Goal: Information Seeking & Learning: Learn about a topic

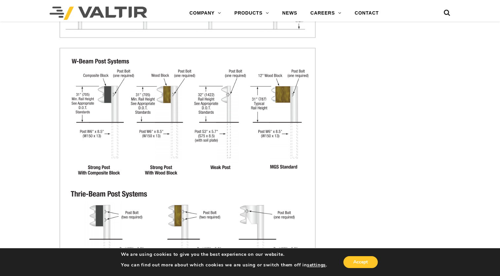
scroll to position [869, 0]
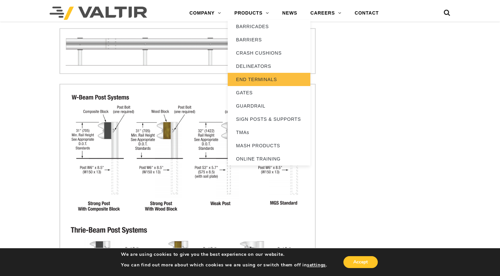
click at [259, 79] on link "END TERMINALS" at bounding box center [269, 79] width 83 height 13
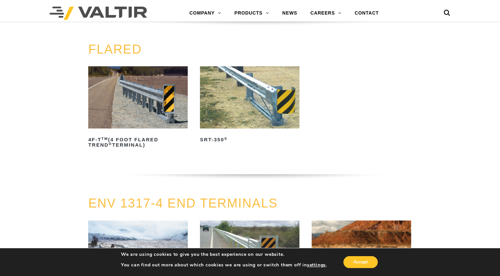
scroll to position [597, 0]
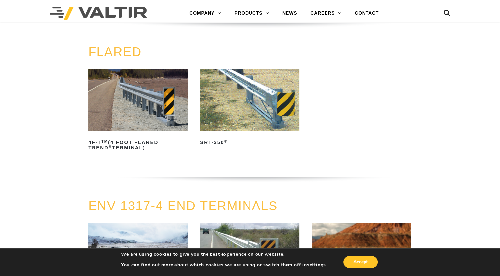
click at [218, 126] on img at bounding box center [249, 100] width 99 height 62
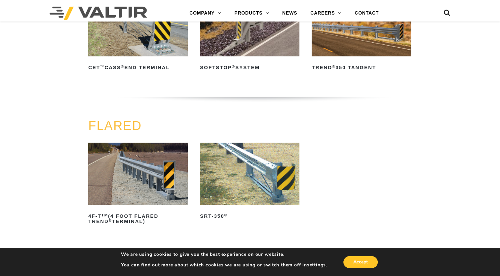
scroll to position [534, 0]
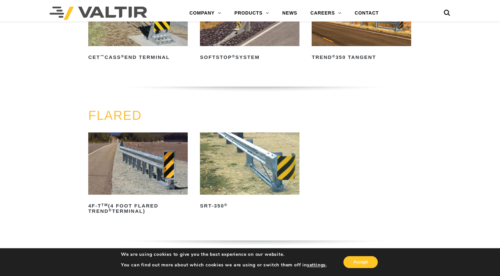
click at [249, 157] on img at bounding box center [249, 163] width 99 height 62
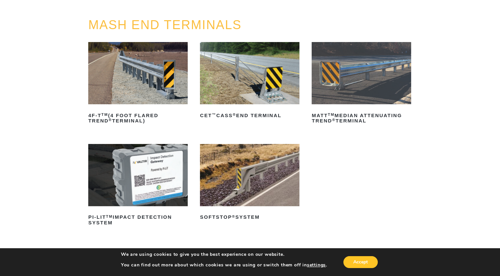
scroll to position [0, 0]
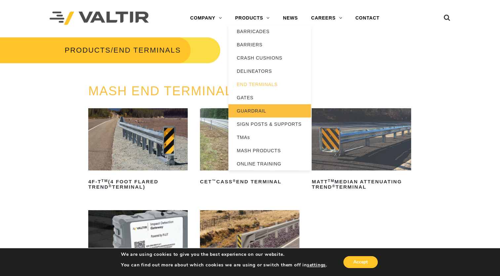
click at [251, 108] on link "GUARDRAIL" at bounding box center [269, 110] width 83 height 13
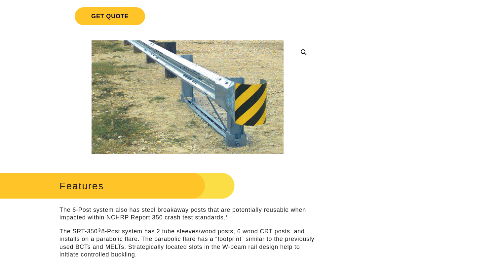
scroll to position [114, 0]
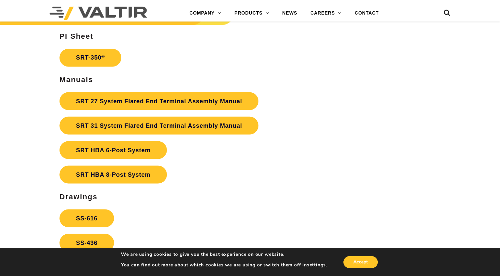
scroll to position [1170, 0]
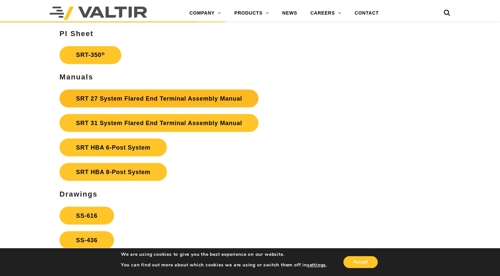
click at [170, 92] on link "SRT 27 System Flared End Terminal Assembly Manual" at bounding box center [158, 98] width 199 height 18
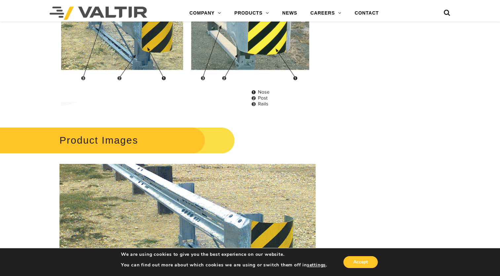
scroll to position [672, 0]
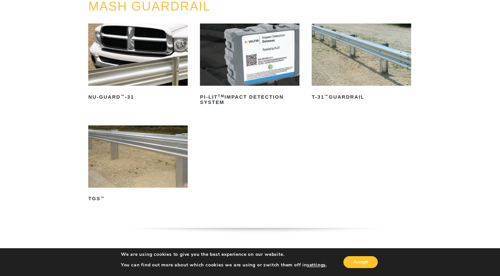
scroll to position [79, 0]
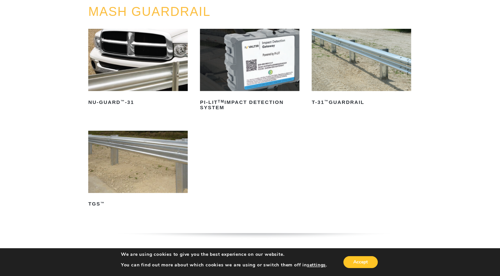
click at [350, 91] on link "T-31 ™ Guardrail" at bounding box center [361, 68] width 99 height 79
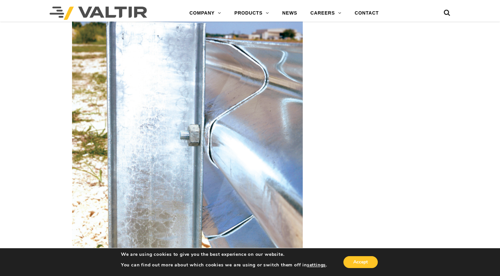
scroll to position [849, 0]
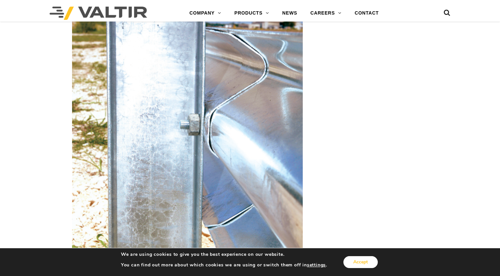
click at [356, 258] on button "Accept" at bounding box center [360, 262] width 34 height 12
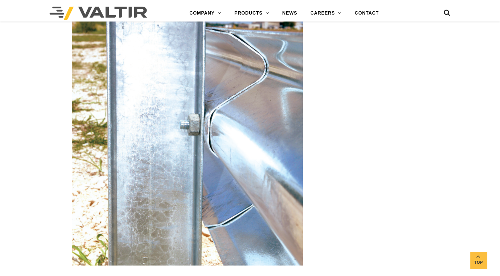
scroll to position [997, 0]
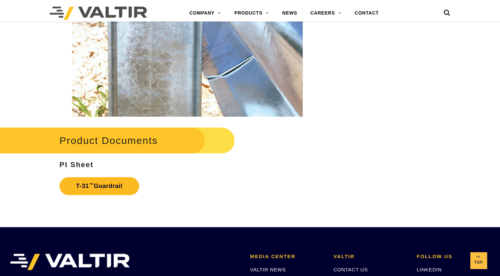
click at [113, 185] on link "T-31 ™ Guardrail" at bounding box center [99, 186] width 80 height 18
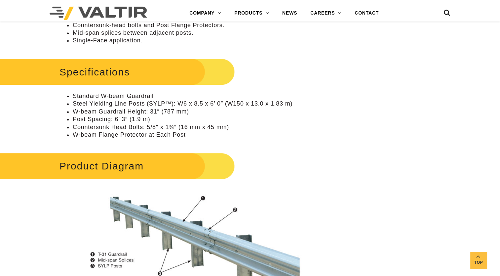
scroll to position [0, 0]
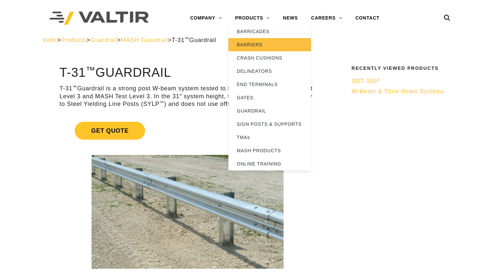
click at [261, 44] on link "BARRIERS" at bounding box center [269, 44] width 83 height 13
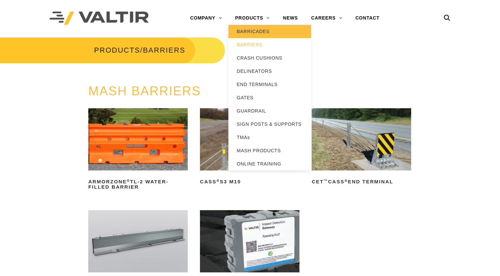
click at [268, 34] on link "BARRICADES" at bounding box center [269, 31] width 83 height 13
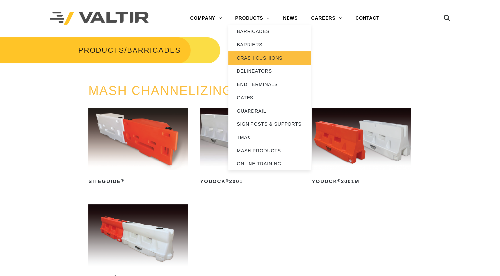
click at [261, 60] on link "CRASH CUSHIONS" at bounding box center [269, 57] width 83 height 13
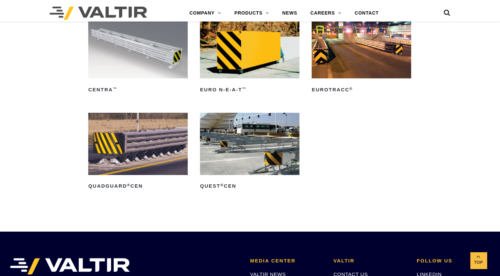
scroll to position [1915, 0]
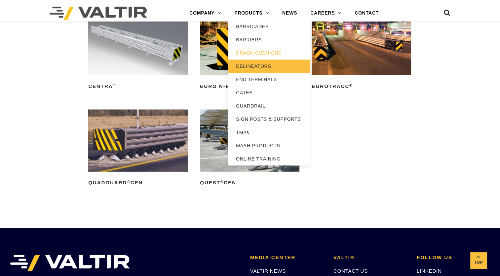
click at [262, 66] on link "DELINEATORS" at bounding box center [269, 65] width 83 height 13
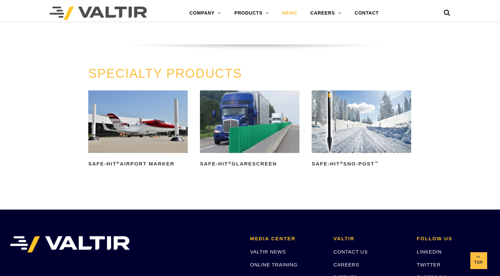
scroll to position [474, 0]
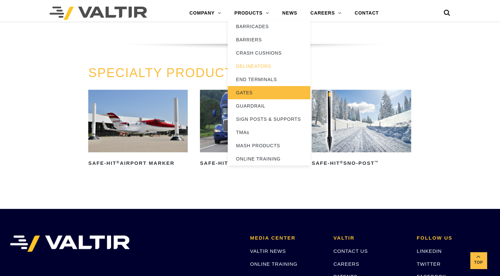
click at [258, 93] on link "GATES" at bounding box center [269, 92] width 83 height 13
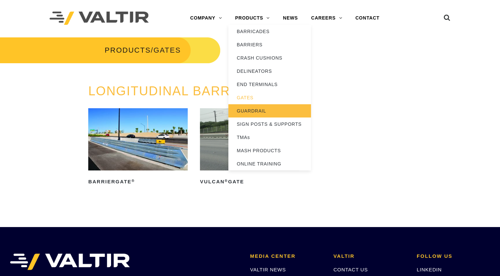
click at [252, 108] on link "GUARDRAIL" at bounding box center [269, 110] width 83 height 13
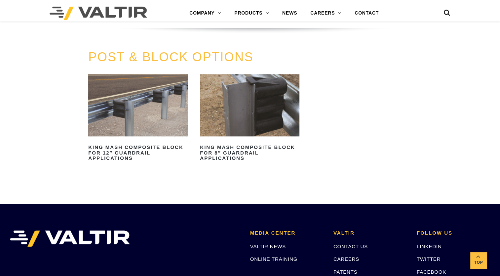
scroll to position [562, 0]
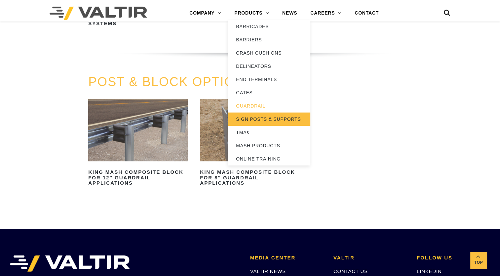
click at [262, 118] on link "SIGN POSTS & SUPPORTS" at bounding box center [269, 118] width 83 height 13
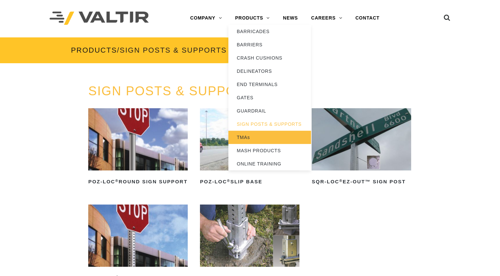
click at [258, 132] on link "TMAs" at bounding box center [269, 137] width 83 height 13
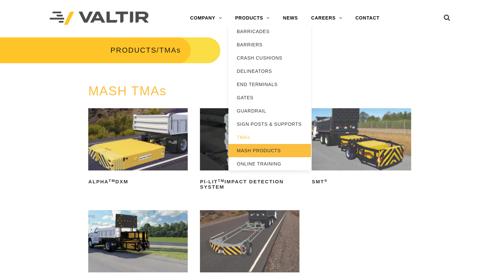
click at [258, 150] on link "MASH PRODUCTS" at bounding box center [269, 150] width 83 height 13
click at [283, 151] on link "MASH PRODUCTS" at bounding box center [269, 150] width 83 height 13
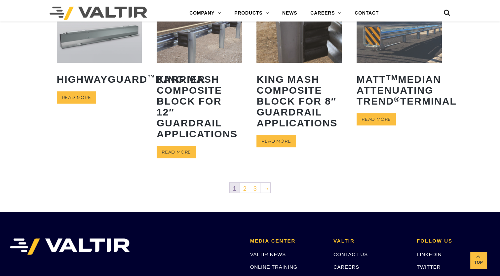
scroll to position [332, 0]
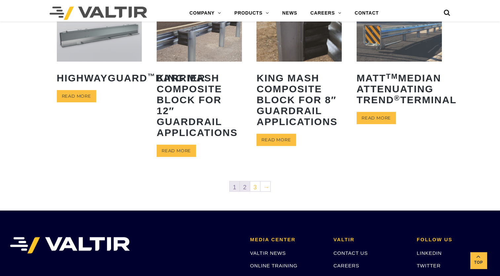
click at [247, 185] on link "2" at bounding box center [245, 186] width 10 height 10
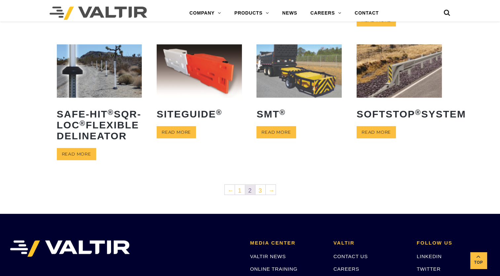
scroll to position [283, 0]
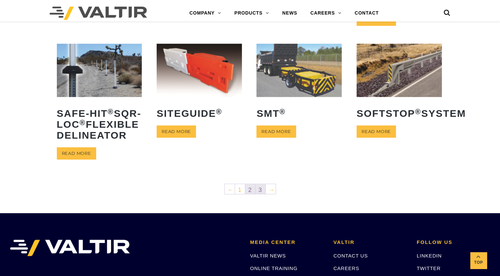
click at [262, 194] on link "3" at bounding box center [260, 189] width 10 height 10
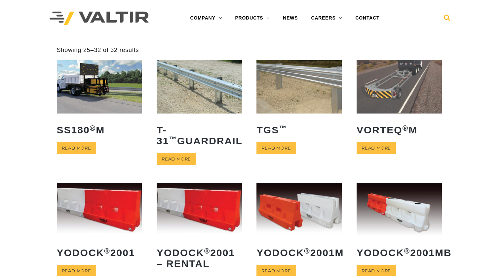
click at [445, 22] on icon at bounding box center [447, 19] width 7 height 10
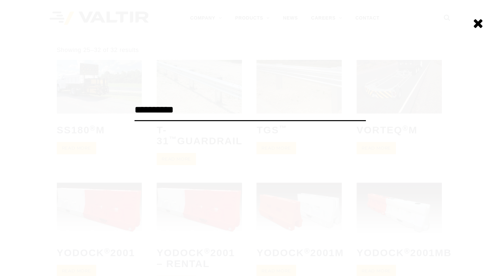
type input "**********"
click input "******" at bounding box center [0, 0] width 0 height 0
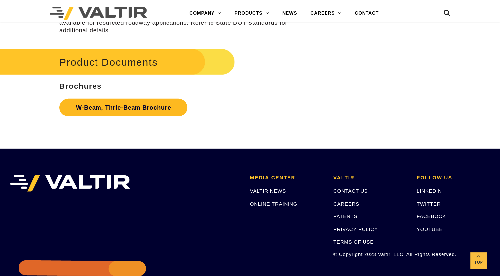
scroll to position [2016, 0]
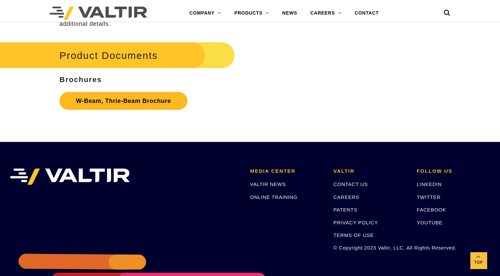
click at [121, 99] on link "W-Beam, Thrie-Beam Brochure" at bounding box center [123, 101] width 128 height 18
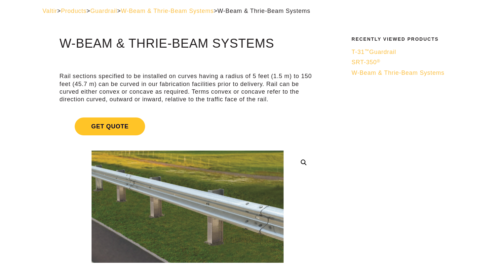
scroll to position [0, 0]
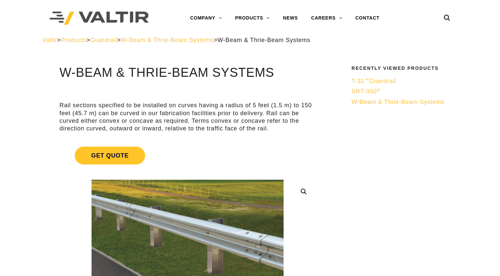
click at [406, 102] on span "W-Beam & Thrie-Beam Systems" at bounding box center [398, 101] width 93 height 7
